Goal: Book appointment/travel/reservation

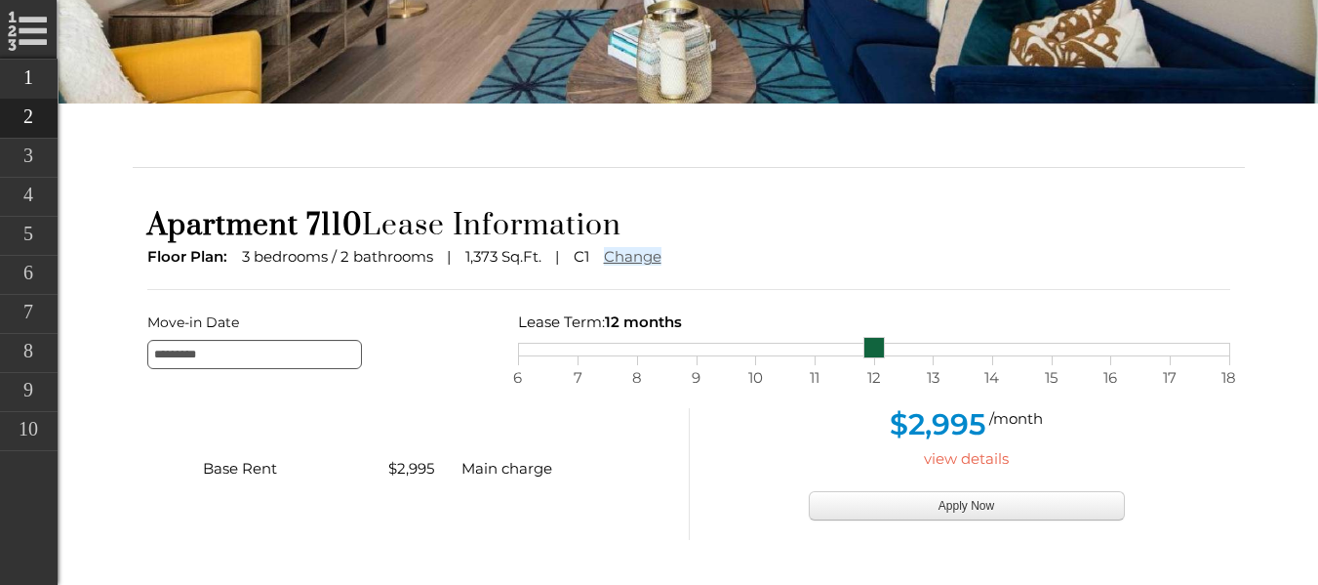
scroll to position [468, 0]
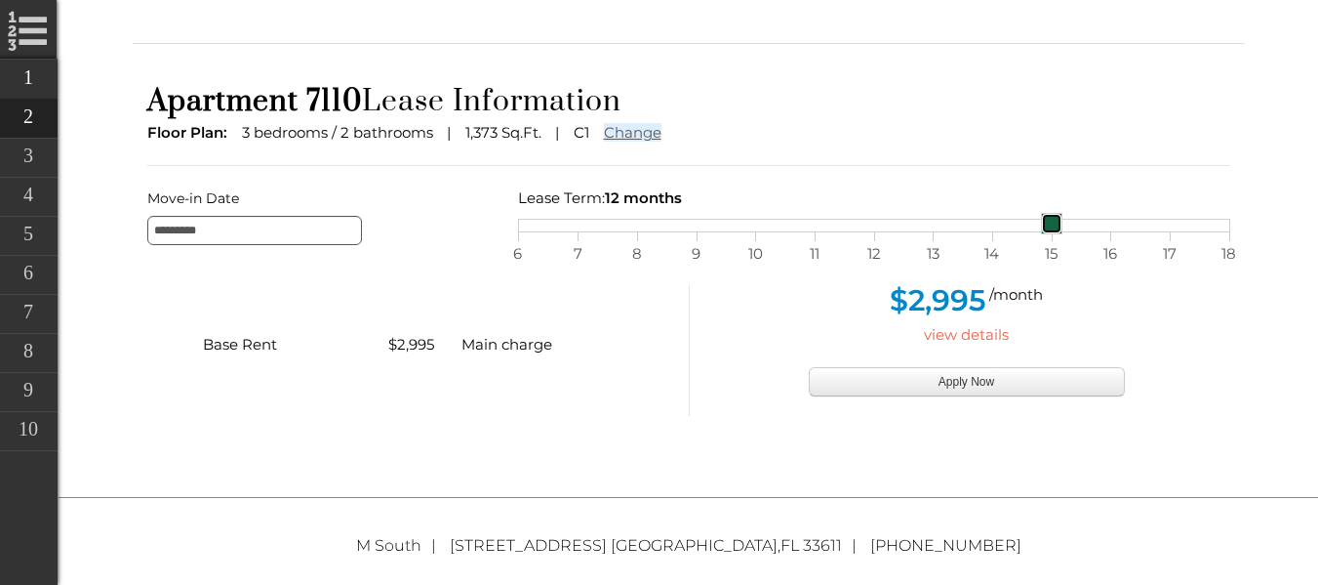
click at [1056, 252] on span "15" at bounding box center [1052, 253] width 20 height 25
click at [1244, 257] on div "Base Rent $2,995 Main charge $2,995 /month view details Apply Now" at bounding box center [689, 330] width 1112 height 171
click at [1234, 255] on span "18" at bounding box center [1230, 253] width 20 height 25
click at [882, 260] on span "12" at bounding box center [875, 253] width 20 height 25
click at [809, 247] on span "11" at bounding box center [815, 253] width 20 height 25
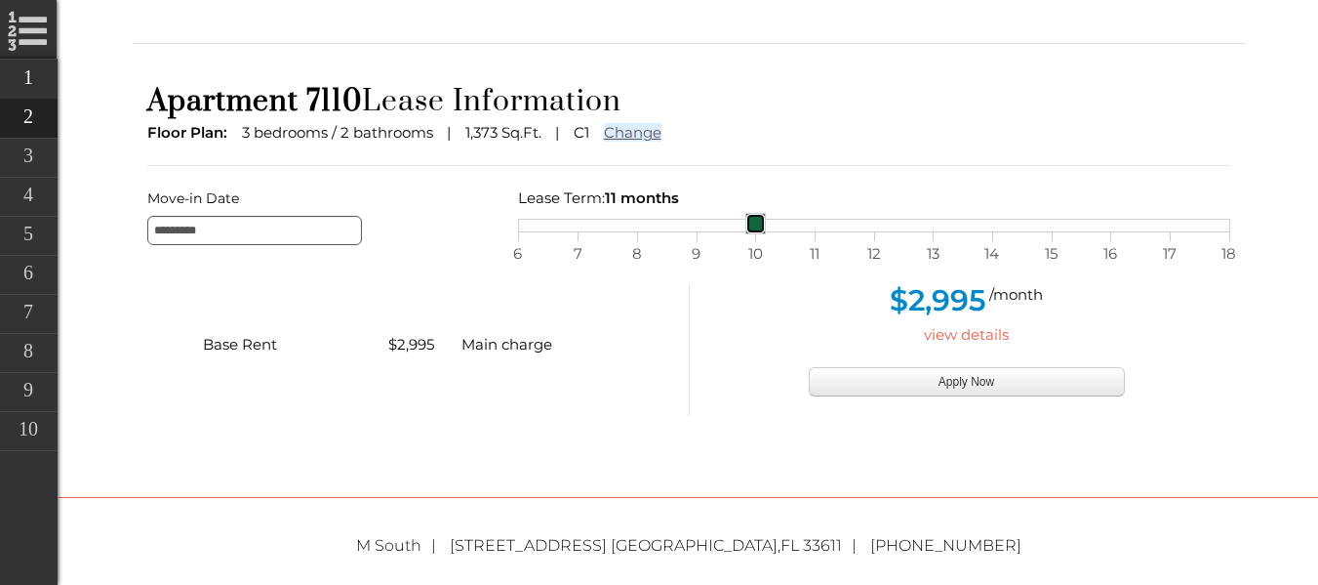
click at [753, 255] on span "10" at bounding box center [756, 253] width 20 height 25
drag, startPoint x: 753, startPoint y: 255, endPoint x: 975, endPoint y: 267, distance: 221.9
click at [975, 267] on form "Move-in Date ********* Lease Term: 10 months selected on Lease month slider, mo…" at bounding box center [689, 300] width 1112 height 230
click at [1052, 253] on span "15" at bounding box center [1052, 253] width 20 height 25
click at [937, 245] on span "13" at bounding box center [933, 253] width 20 height 25
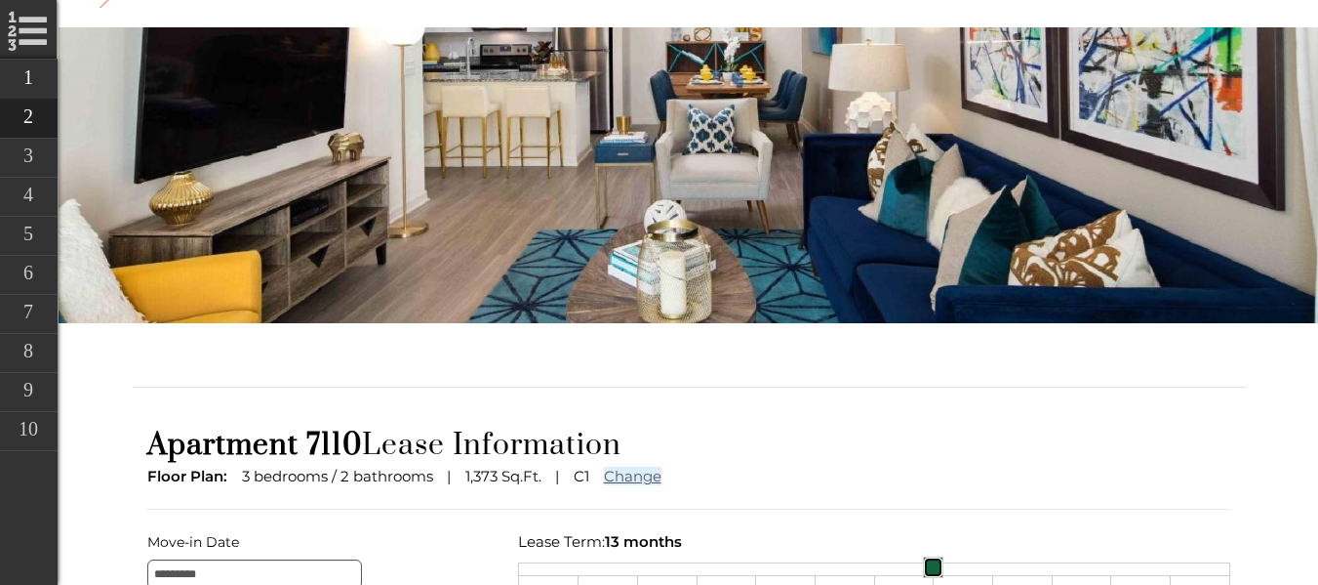
scroll to position [0, 0]
